Goal: Navigation & Orientation: Find specific page/section

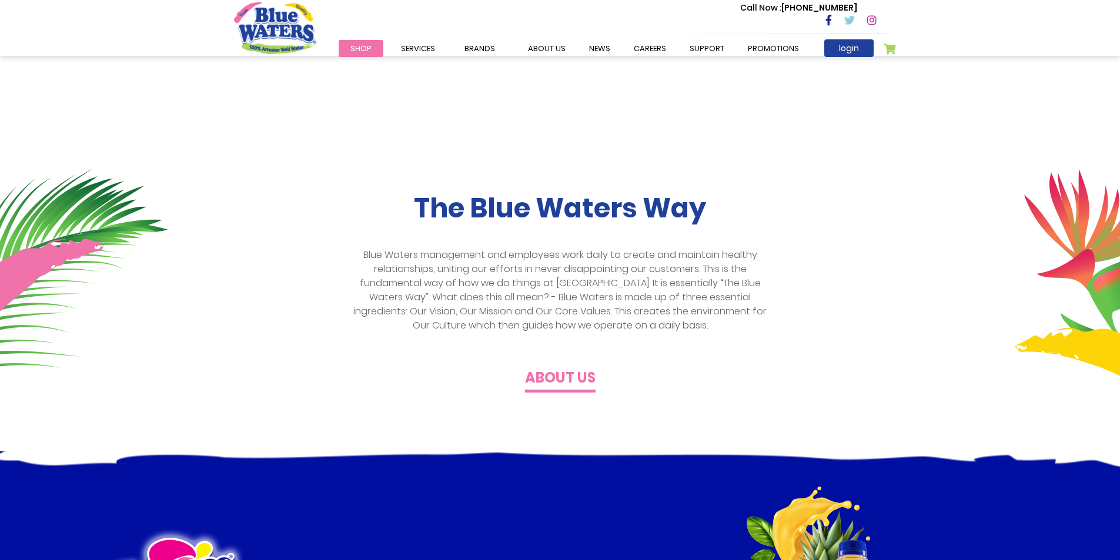
scroll to position [235, 0]
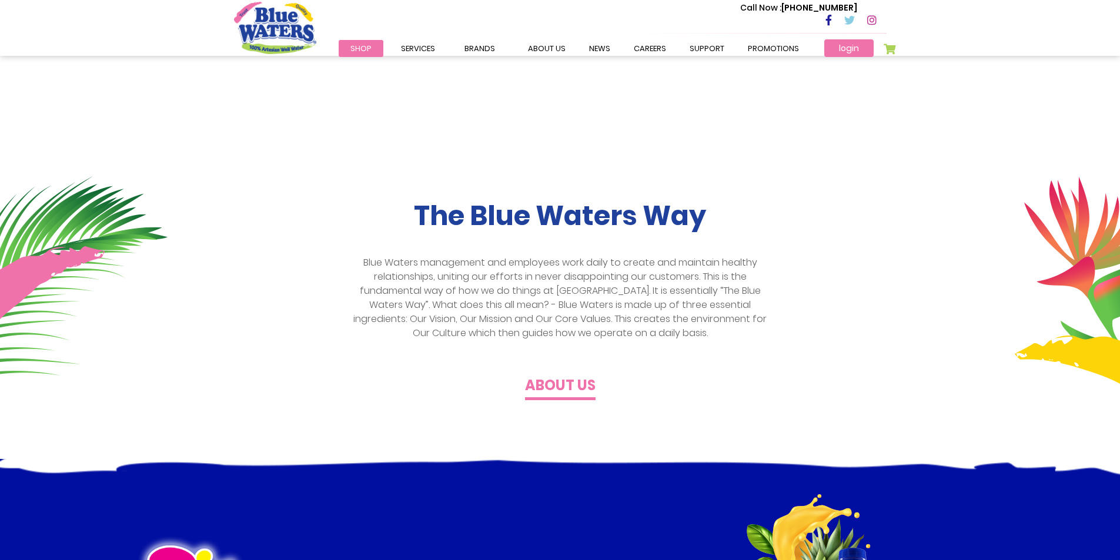
click at [845, 51] on link "login" at bounding box center [848, 48] width 49 height 18
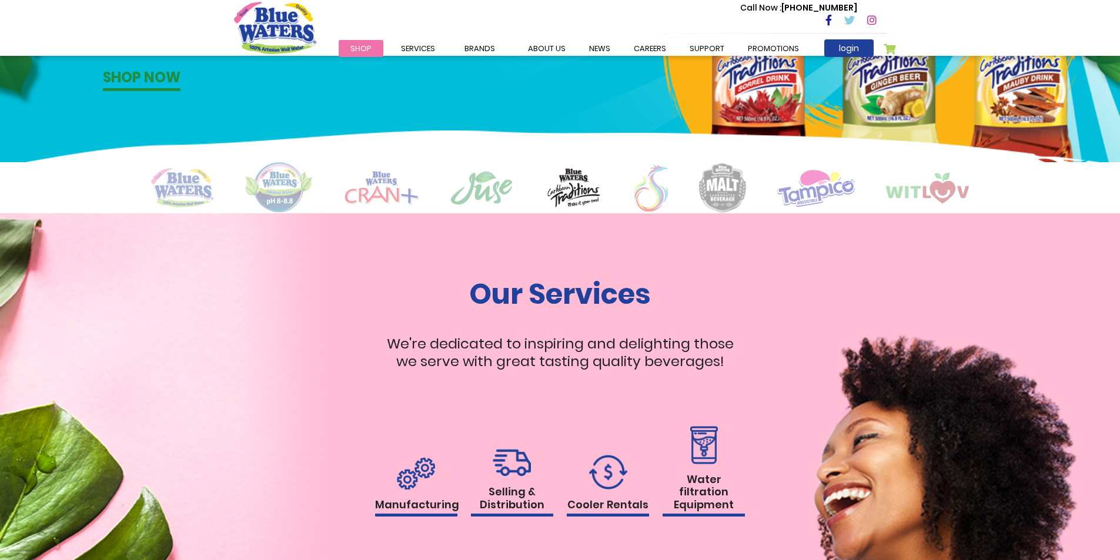
scroll to position [894, 0]
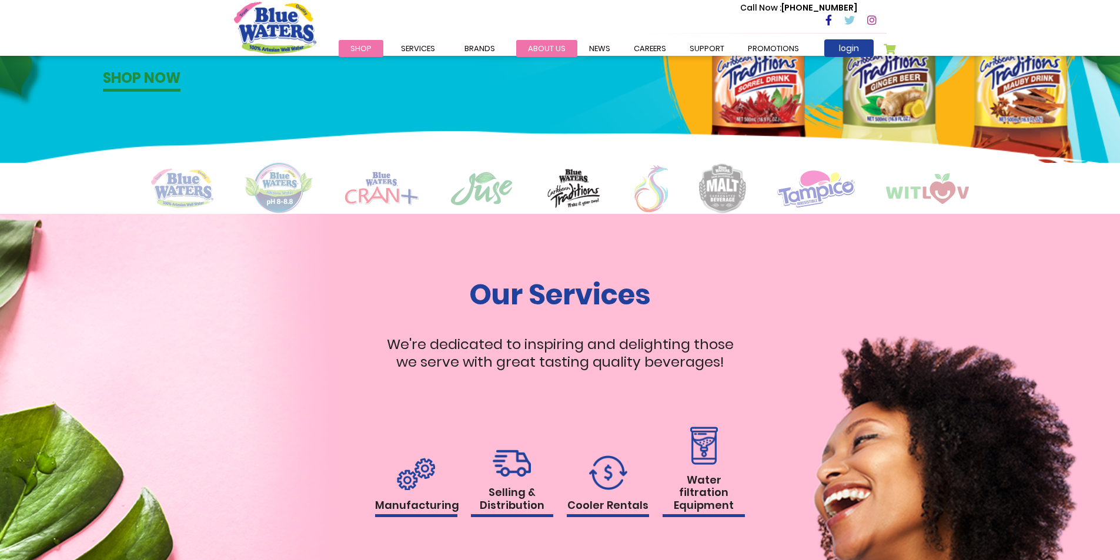
click at [554, 52] on link "about us" at bounding box center [546, 48] width 61 height 17
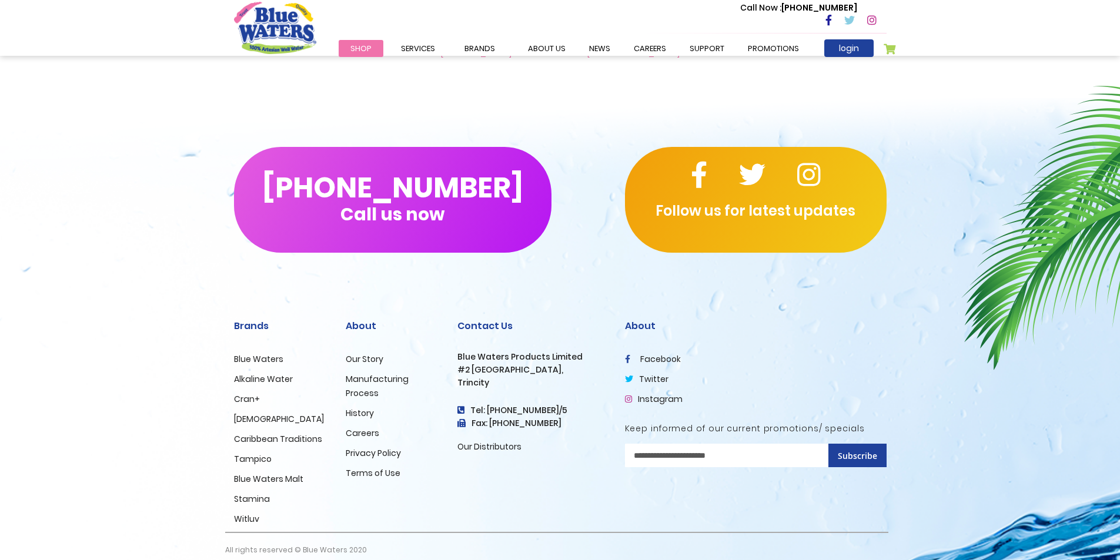
scroll to position [2757, 0]
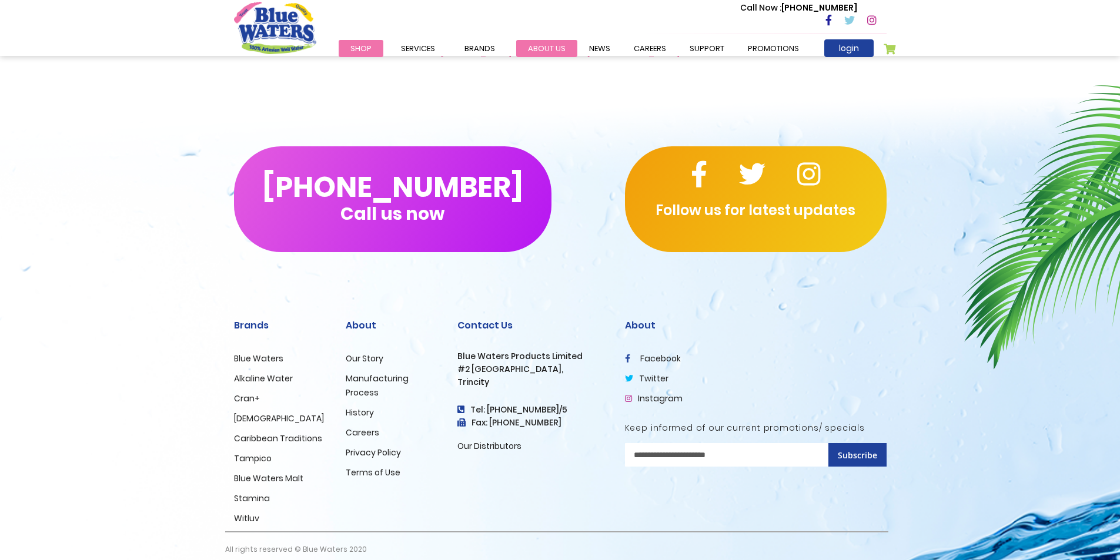
click at [532, 48] on link "about us" at bounding box center [546, 48] width 61 height 17
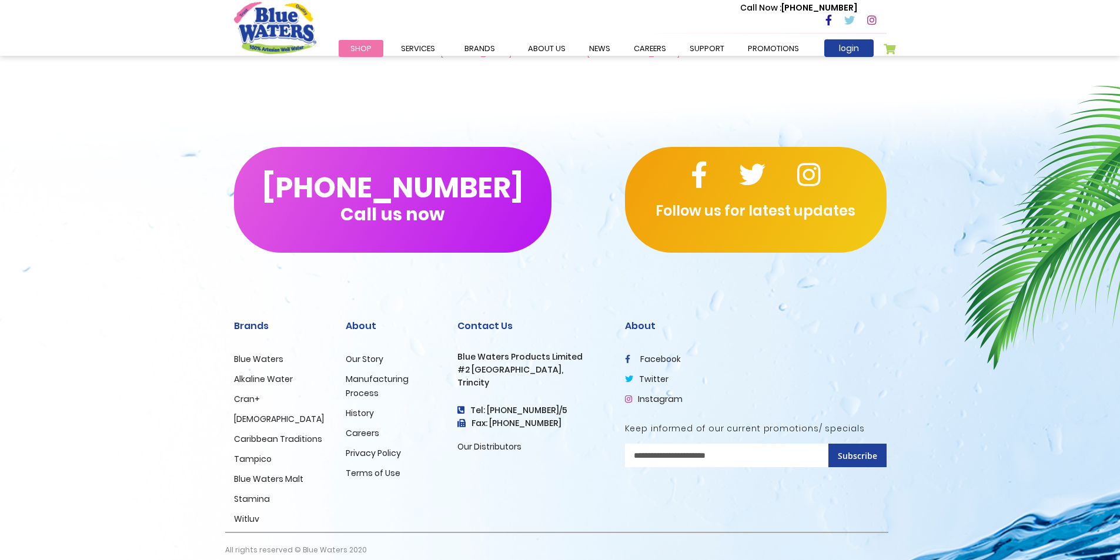
scroll to position [2757, 0]
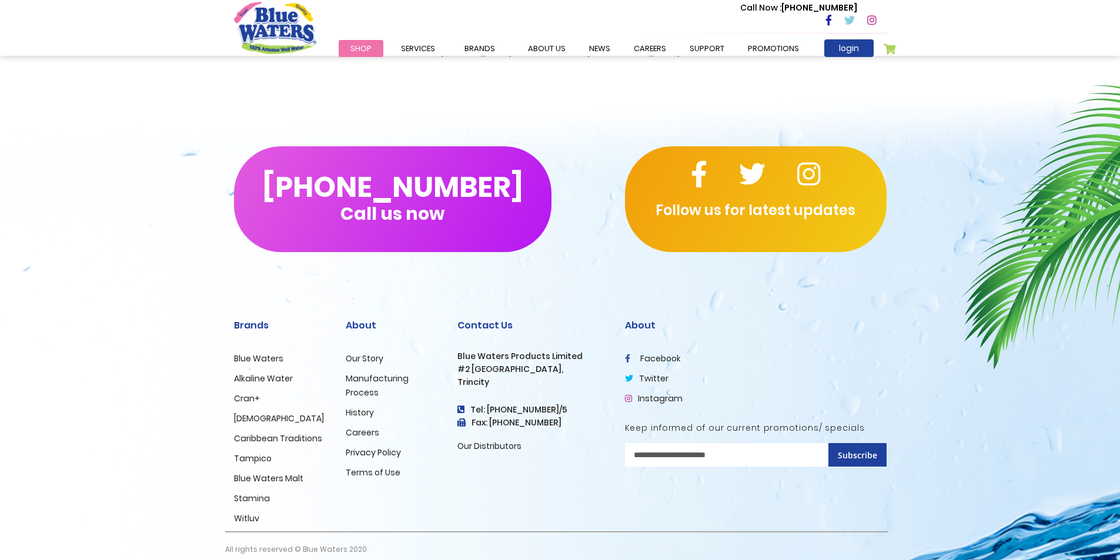
click at [829, 22] on icon at bounding box center [828, 20] width 6 height 11
